Goal: Information Seeking & Learning: Learn about a topic

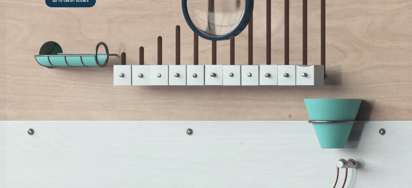
scroll to position [970, 0]
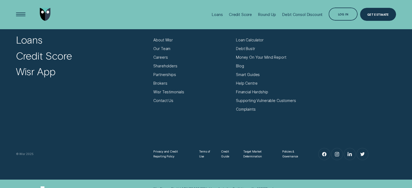
scroll to position [1834, 0]
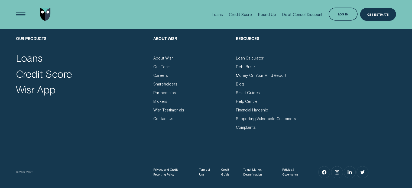
click at [214, 71] on div "Careers" at bounding box center [192, 73] width 78 height 9
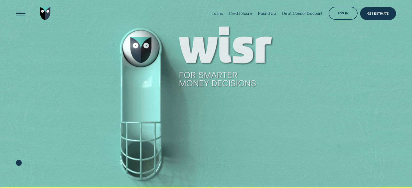
scroll to position [0, 0]
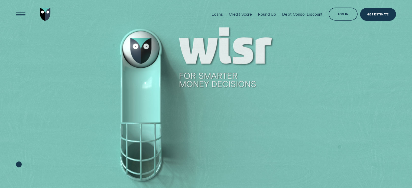
click at [215, 14] on div "Loans" at bounding box center [216, 14] width 11 height 5
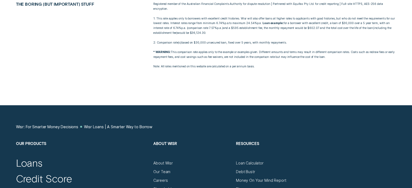
scroll to position [2230, 0]
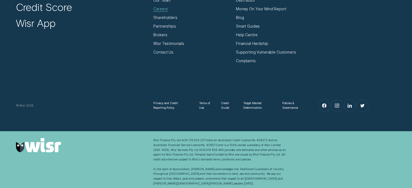
click at [165, 8] on div "Careers" at bounding box center [160, 8] width 14 height 5
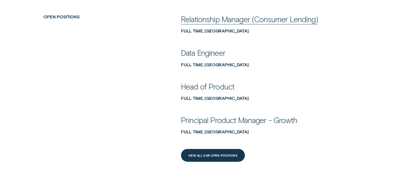
scroll to position [247, 0]
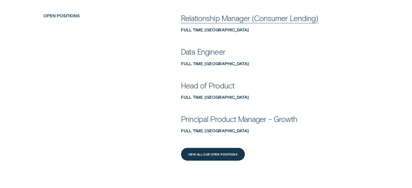
click at [198, 24] on div "Relationship Manager (Consumer Lending) Full Time, Sydney" at bounding box center [275, 22] width 188 height 19
click at [201, 19] on div "Relationship Manager (Consumer Lending)" at bounding box center [249, 18] width 137 height 10
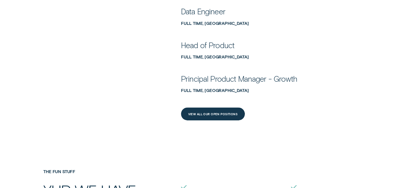
scroll to position [299, 0]
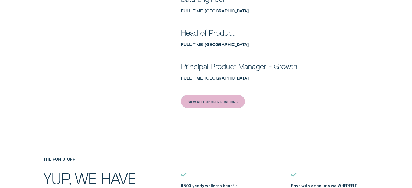
click at [194, 102] on div "View All Our Open Positions" at bounding box center [213, 101] width 50 height 2
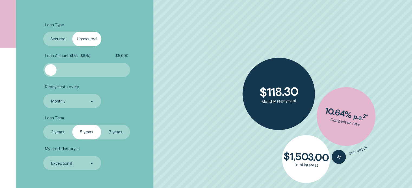
scroll to position [149, 0]
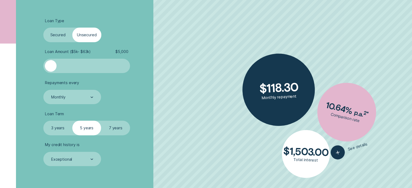
click at [56, 33] on label "Secured" at bounding box center [57, 35] width 29 height 14
click at [43, 28] on input "Secured" at bounding box center [43, 28] width 0 height 0
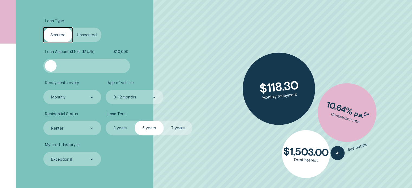
click at [72, 66] on div at bounding box center [87, 66] width 72 height 12
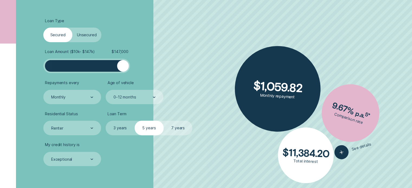
drag, startPoint x: 72, startPoint y: 66, endPoint x: 127, endPoint y: 78, distance: 56.6
click at [127, 78] on ul "Loan Type Select Loan Type Secured Unsecured Loan Amount ( $10k - $147k ) $ 147…" at bounding box center [109, 92] width 133 height 148
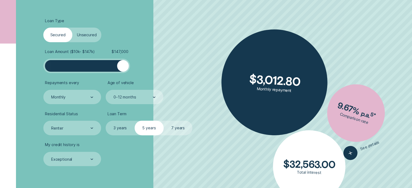
click at [86, 33] on label "Unsecured" at bounding box center [86, 35] width 29 height 14
click at [72, 28] on input "Unsecured" at bounding box center [72, 28] width 0 height 0
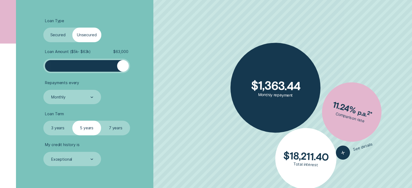
click at [55, 37] on label "Secured" at bounding box center [57, 35] width 29 height 14
click at [43, 28] on input "Secured" at bounding box center [43, 28] width 0 height 0
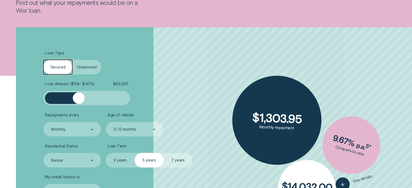
scroll to position [0, 0]
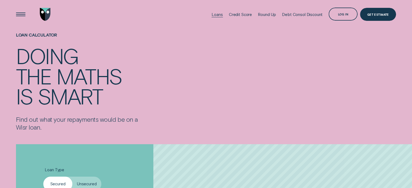
click at [216, 12] on div "Loans" at bounding box center [216, 14] width 11 height 5
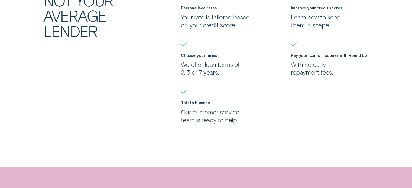
scroll to position [500, 0]
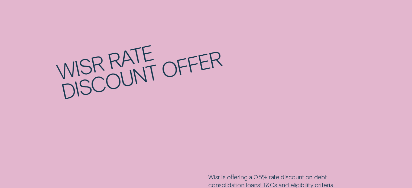
click at [259, 39] on div "Wisr rate discount offer" at bounding box center [206, 68] width 380 height 141
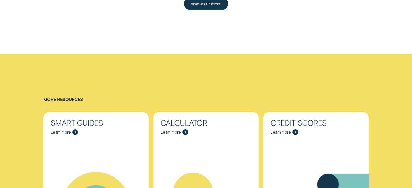
scroll to position [1751, 0]
